Goal: Task Accomplishment & Management: Use online tool/utility

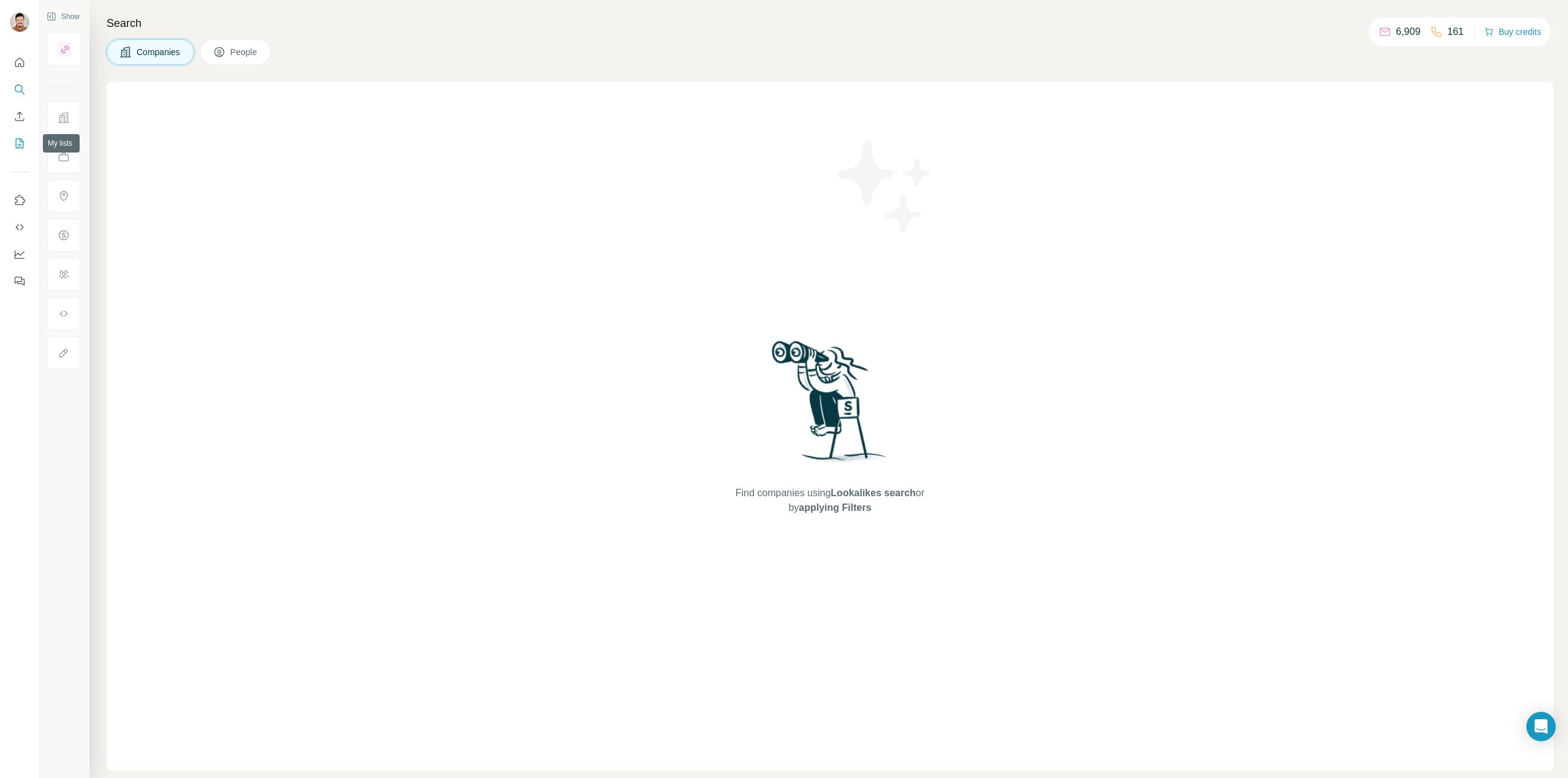
click at [21, 147] on icon "My lists" at bounding box center [20, 143] width 8 height 9
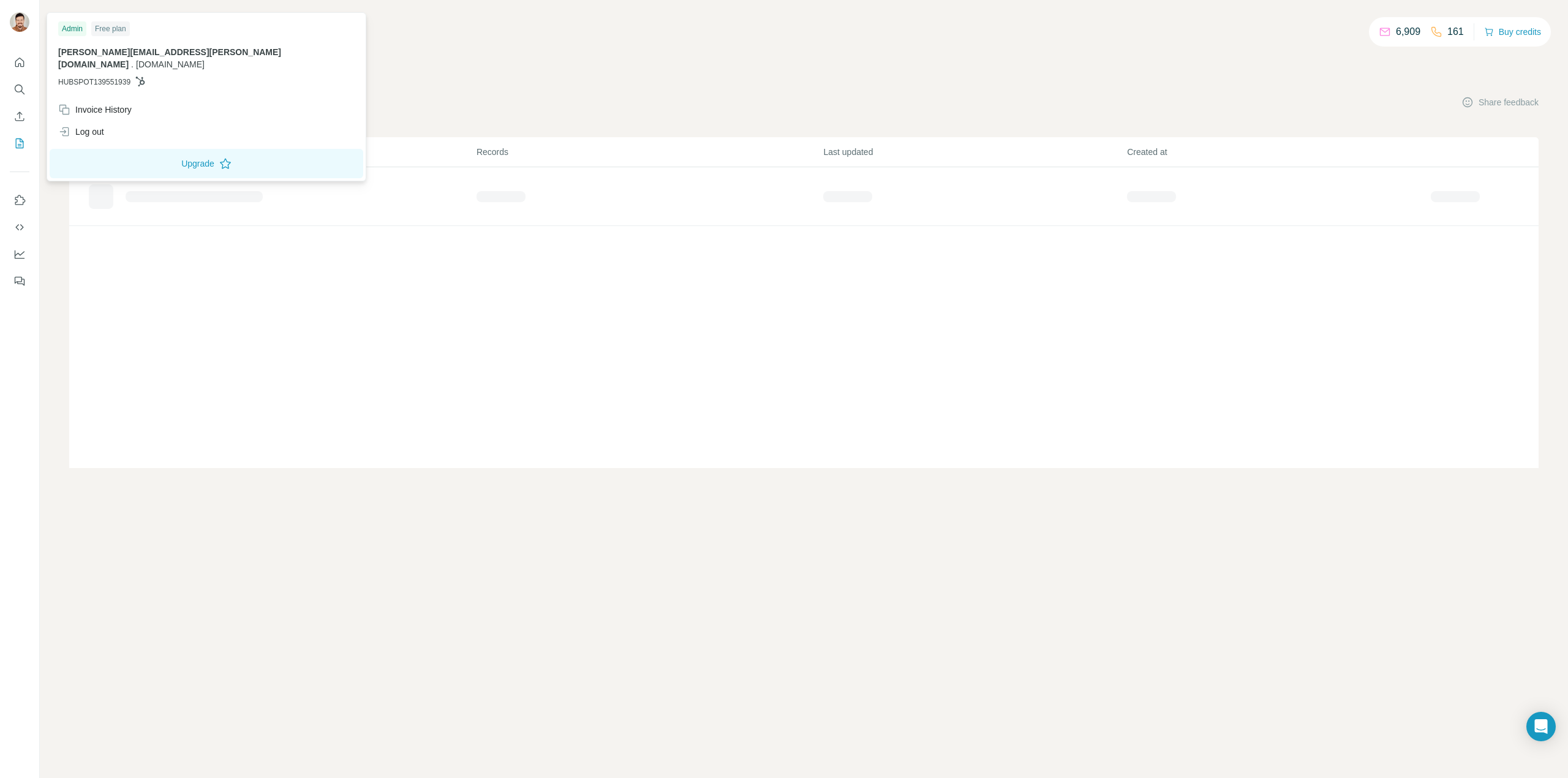
click at [18, 25] on img at bounding box center [19, 22] width 20 height 20
click at [79, 104] on div "Invoice History" at bounding box center [95, 110] width 74 height 13
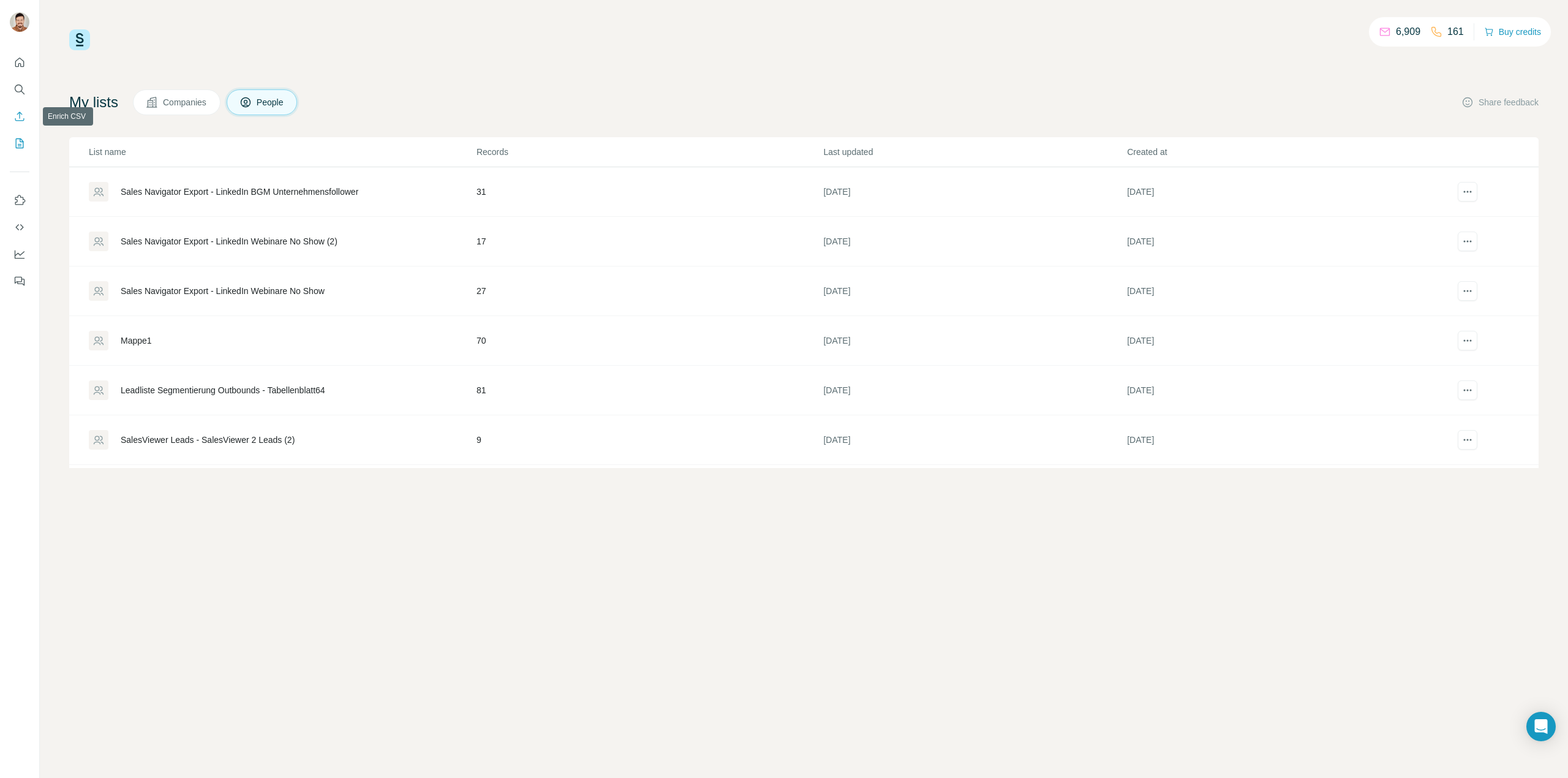
click at [13, 107] on button "Enrich CSV" at bounding box center [19, 116] width 20 height 22
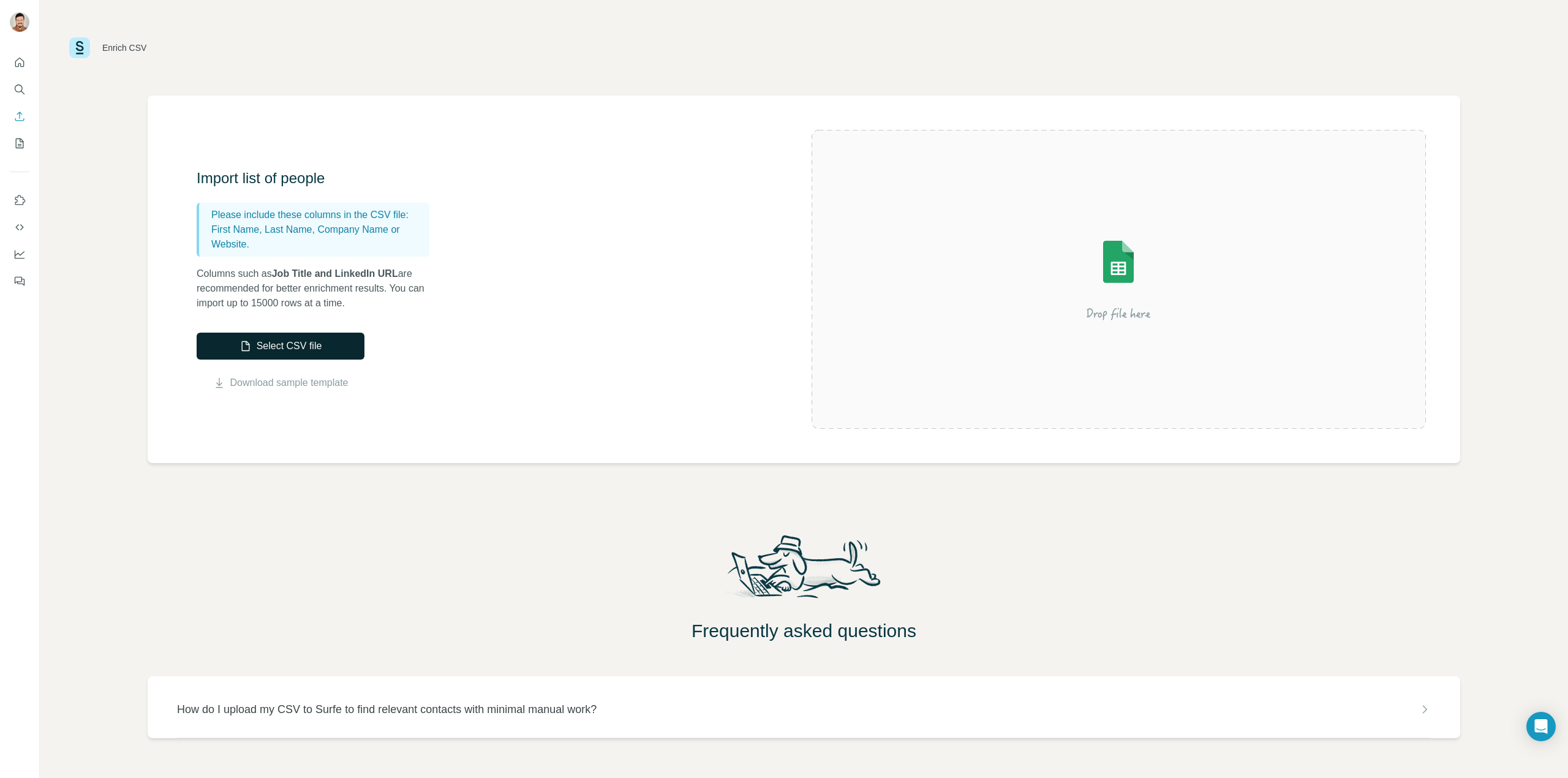
click at [297, 348] on button "Select CSV file" at bounding box center [281, 346] width 168 height 27
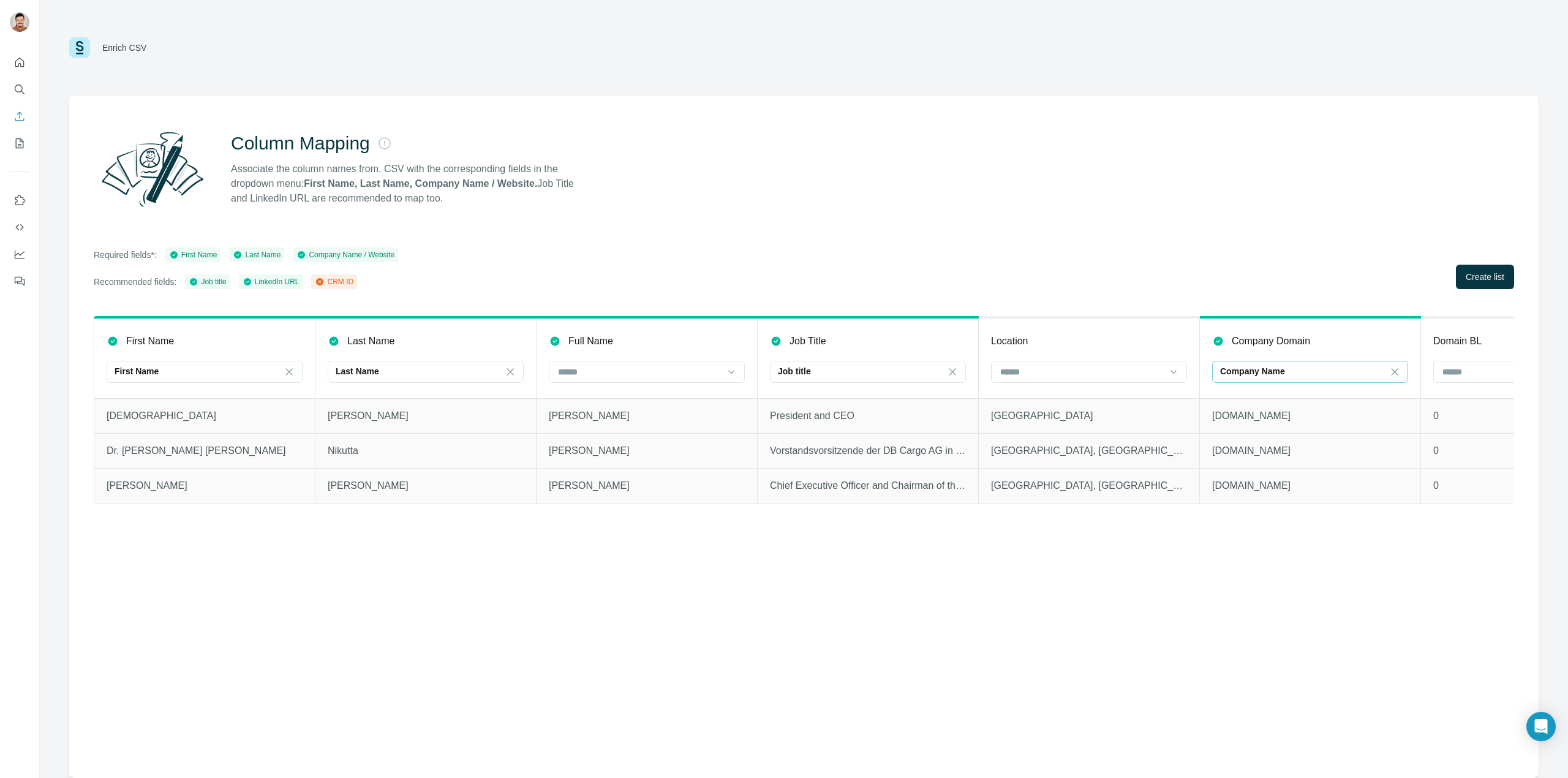
click at [1252, 373] on p "Company Name" at bounding box center [1252, 371] width 65 height 13
drag, startPoint x: 1233, startPoint y: 326, endPoint x: 1220, endPoint y: 346, distance: 23.9
click at [1220, 346] on th "Company Domain Company Name" at bounding box center [1311, 357] width 221 height 81
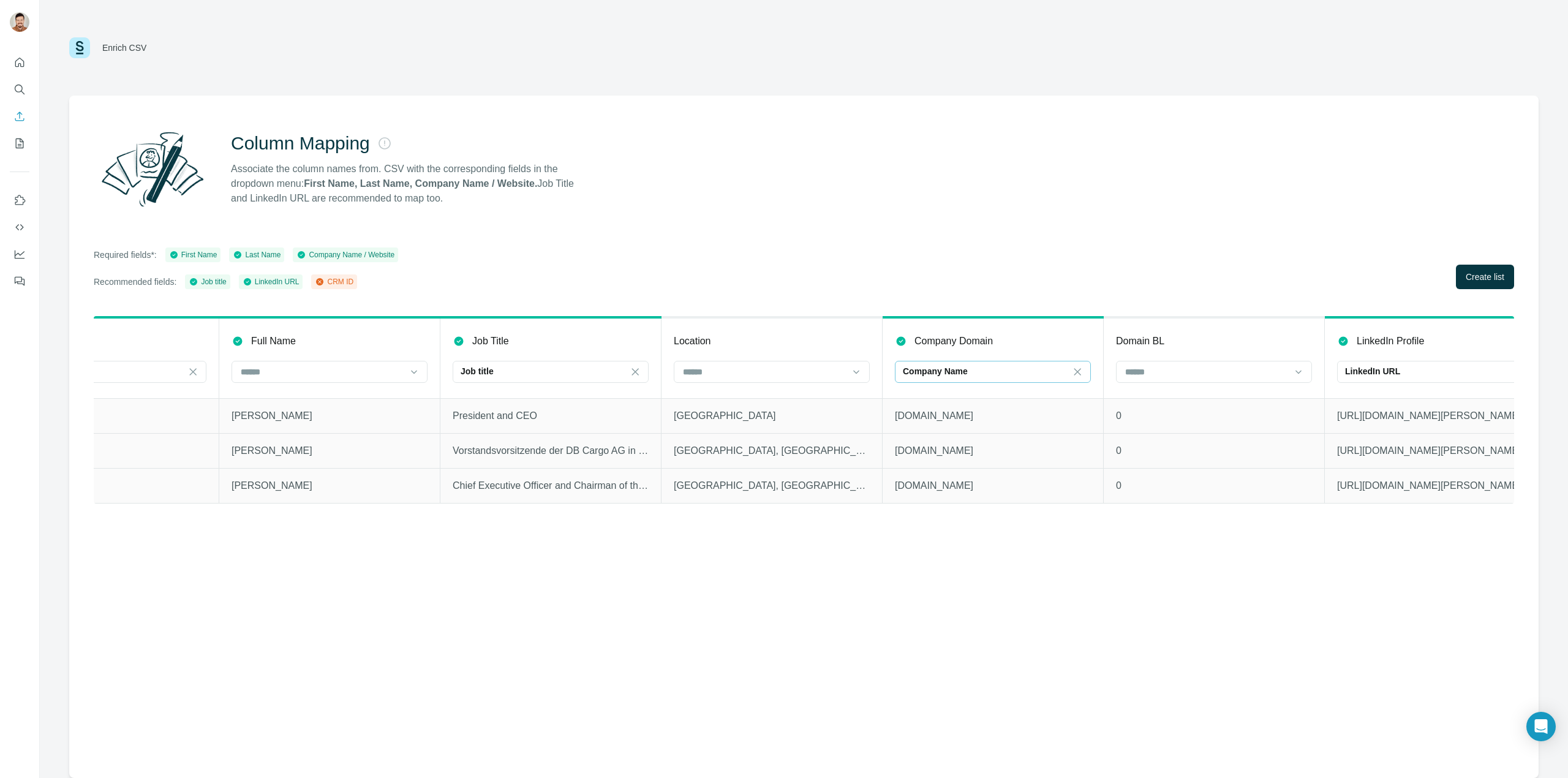
scroll to position [0, 351]
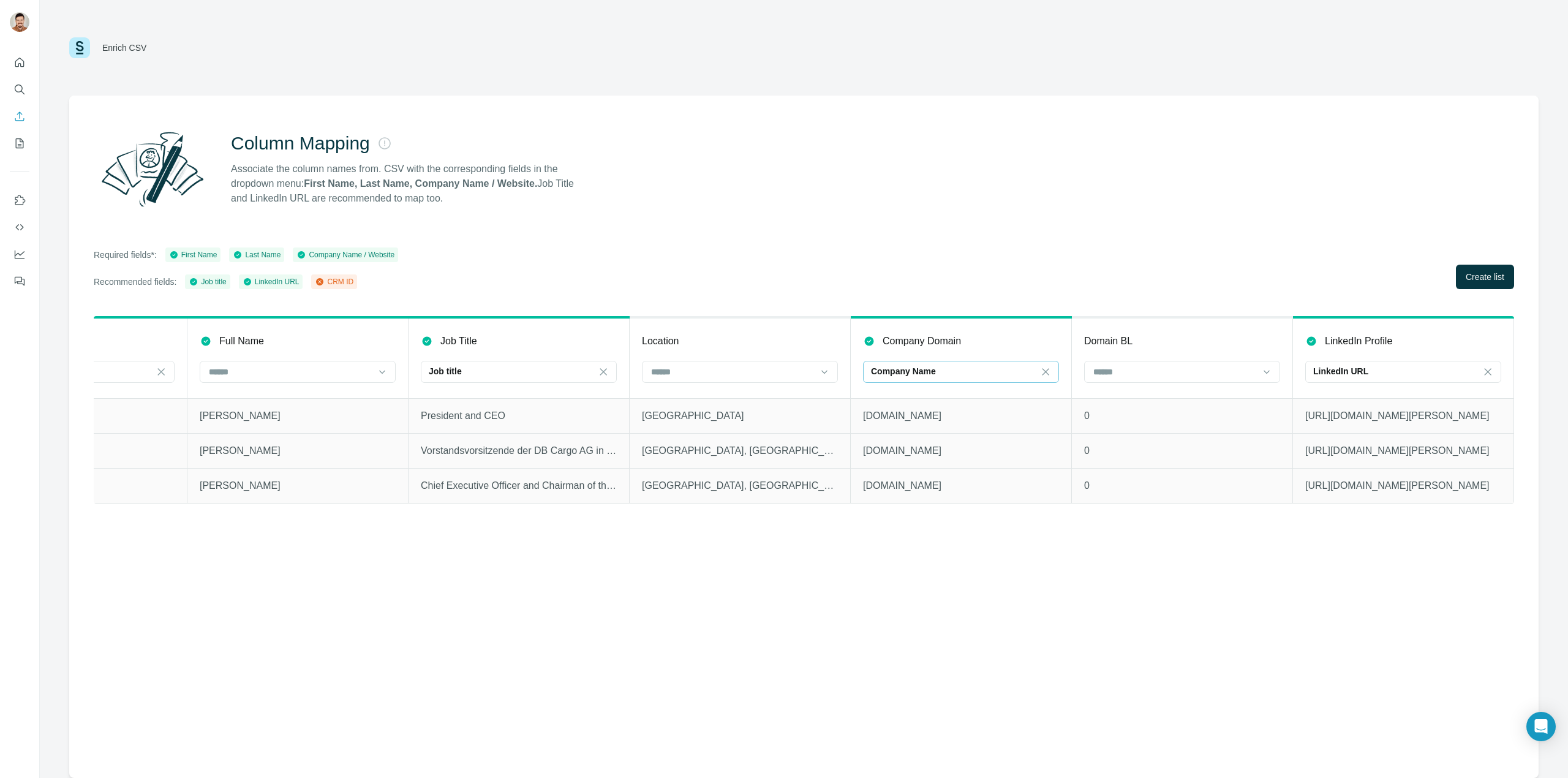
click at [948, 370] on div "Company Name" at bounding box center [953, 371] width 166 height 13
click at [944, 388] on div "Company website" at bounding box center [960, 399] width 190 height 22
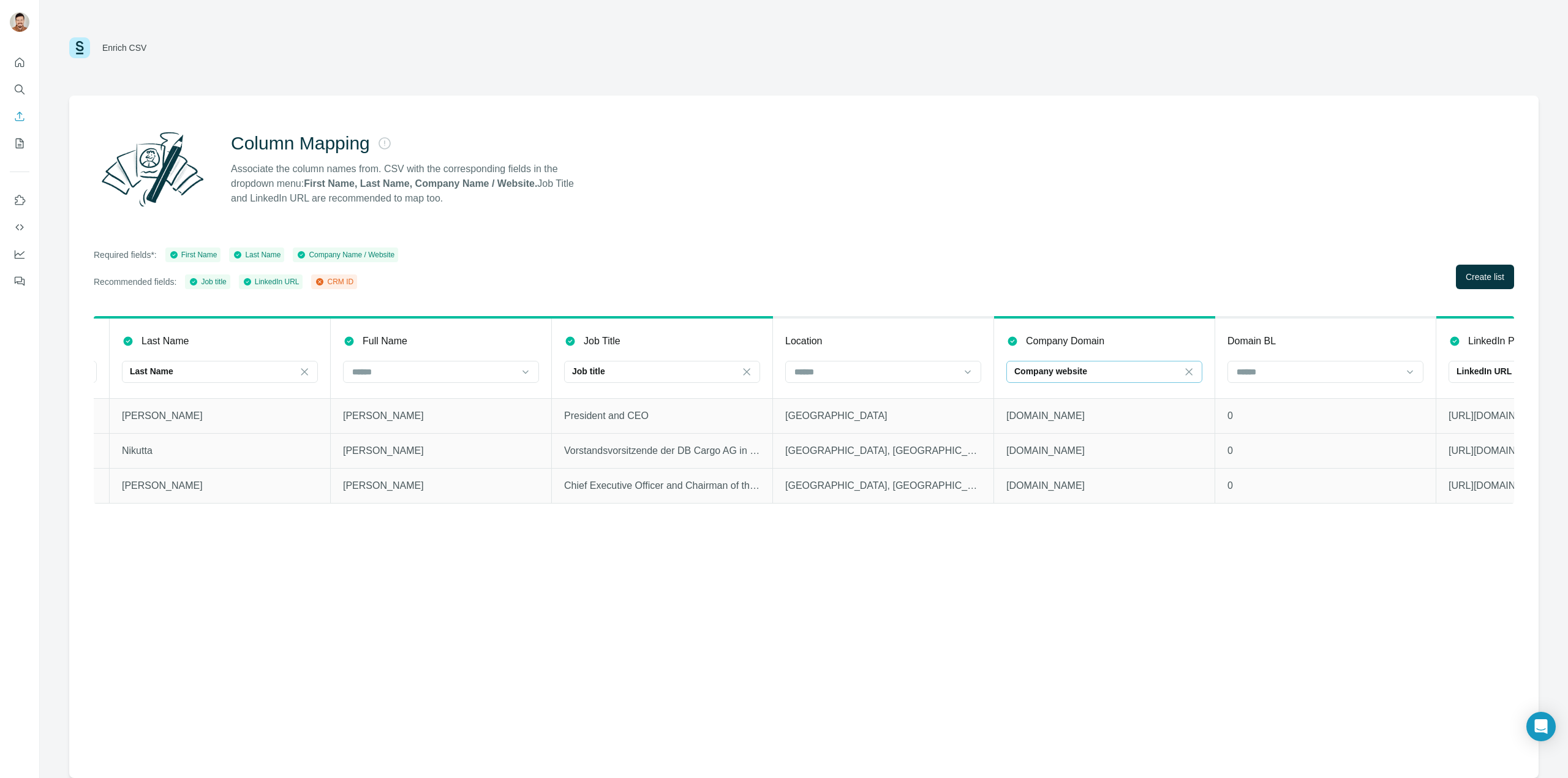
scroll to position [0, 351]
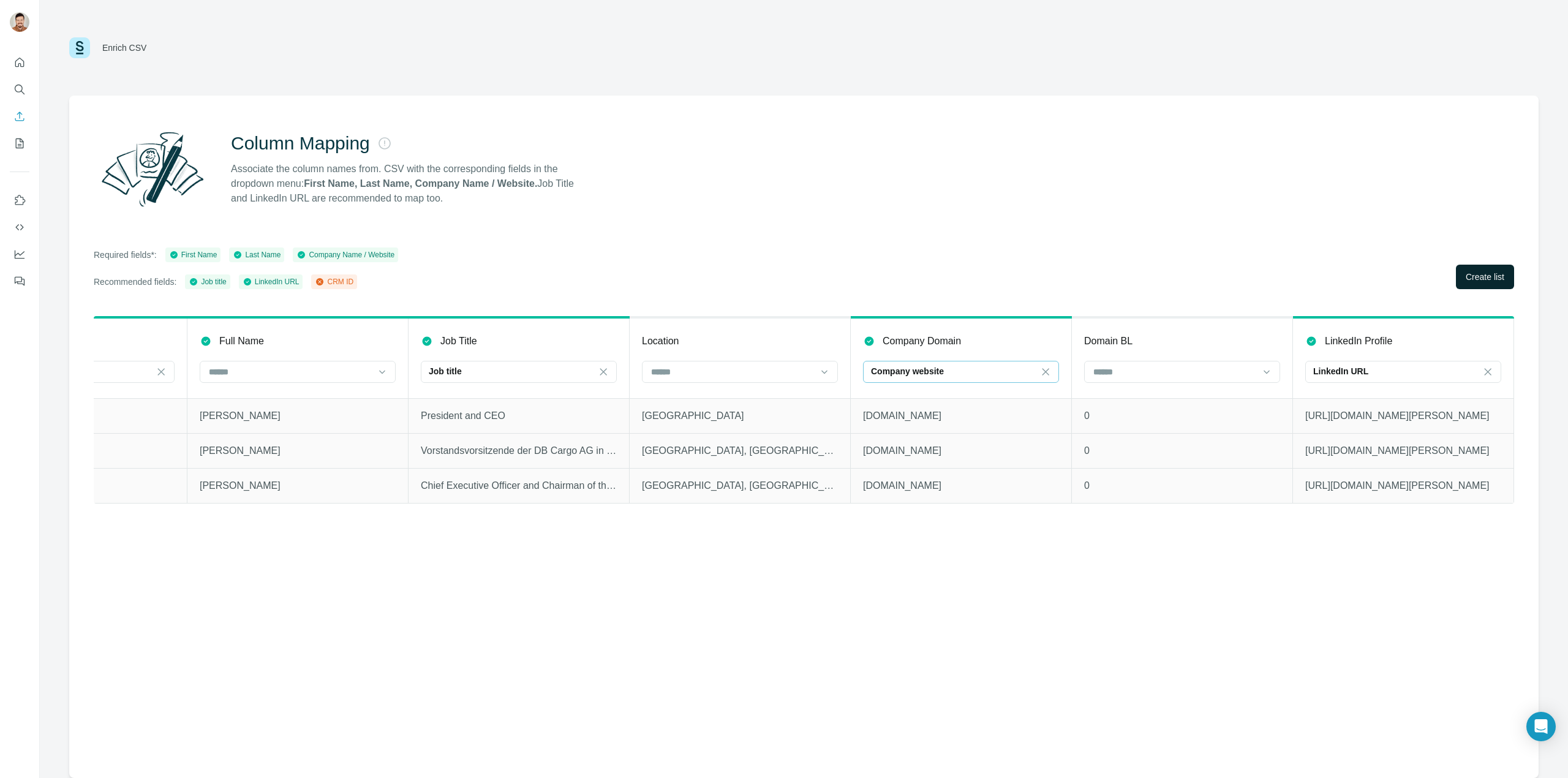
click at [1465, 275] on span "Create list" at bounding box center [1484, 277] width 38 height 13
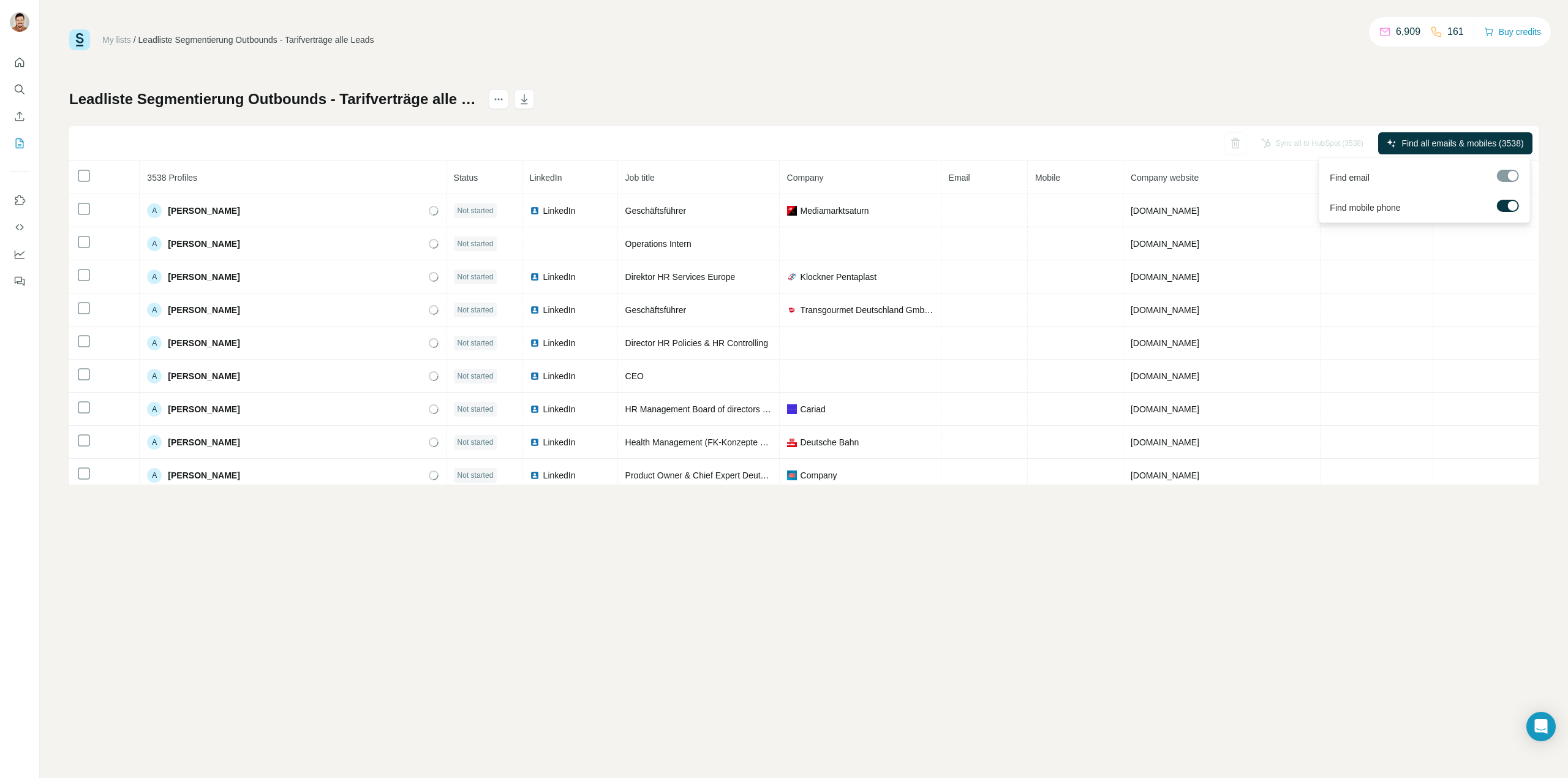
click at [1501, 209] on label at bounding box center [1508, 206] width 22 height 13
click at [1477, 142] on span "Find all emails (3538)" at bounding box center [1483, 144] width 82 height 13
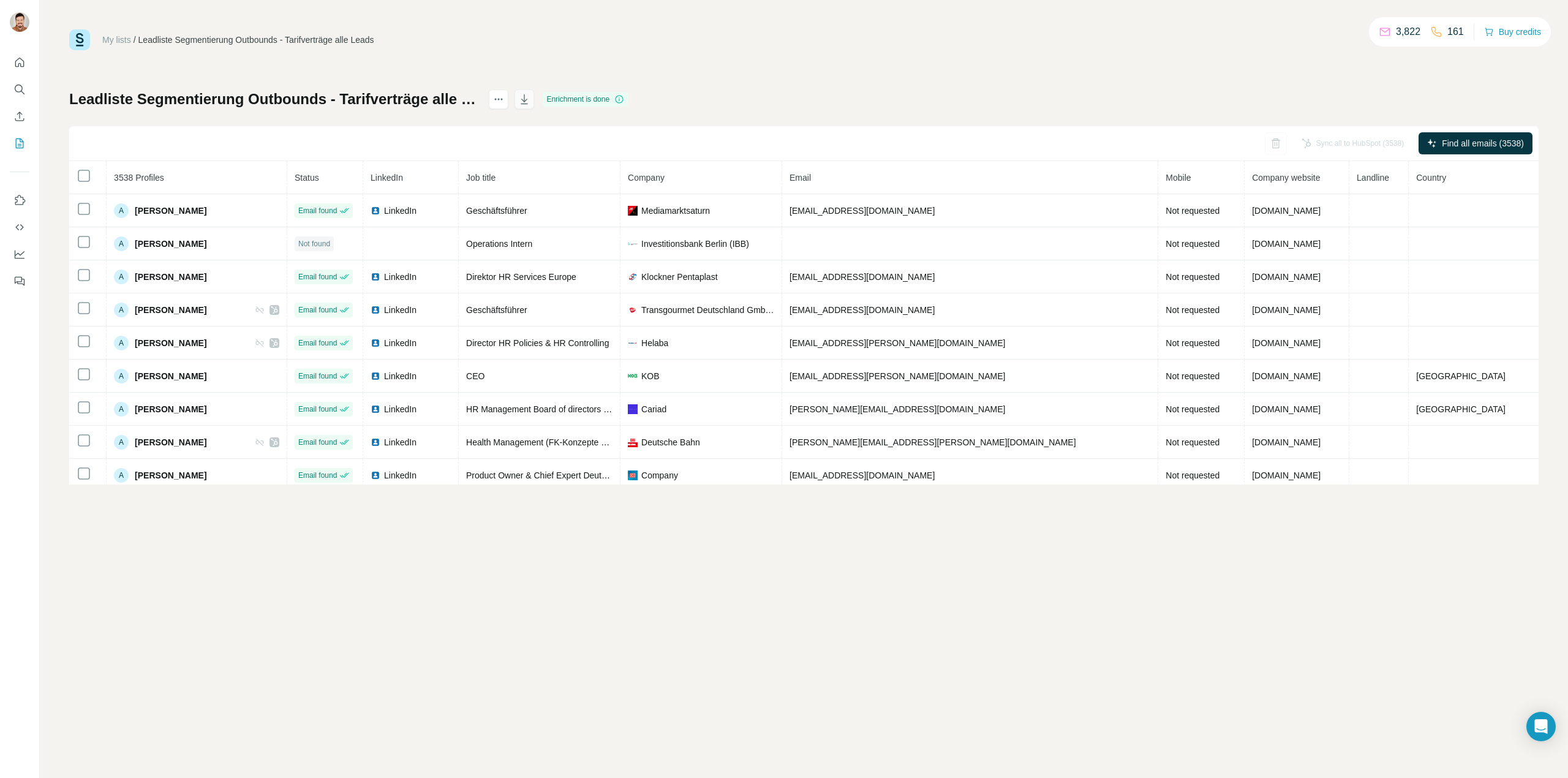
click at [534, 91] on button "button" at bounding box center [524, 99] width 20 height 20
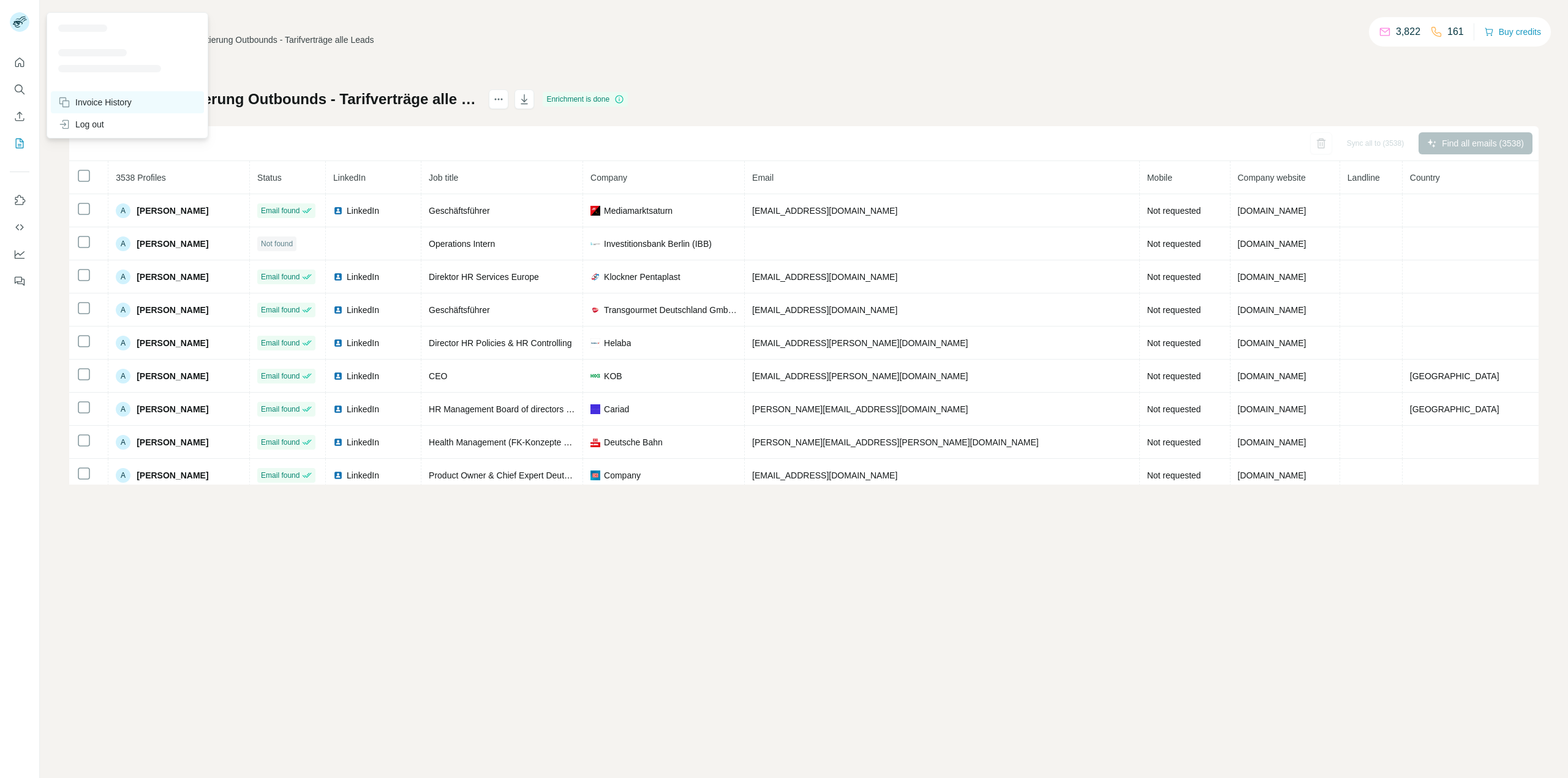
click at [89, 99] on div "Invoice History" at bounding box center [95, 103] width 74 height 13
